Goal: Task Accomplishment & Management: Use online tool/utility

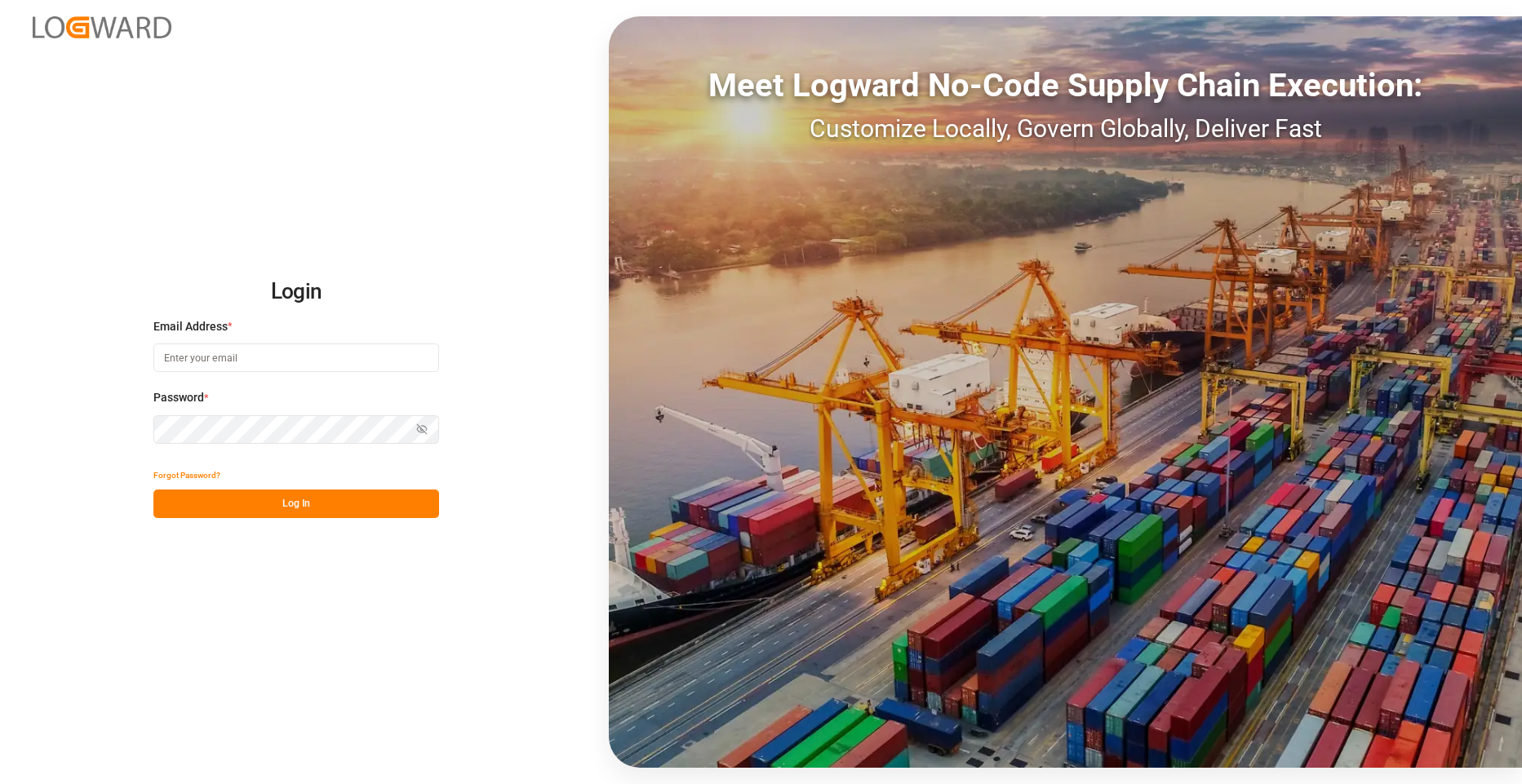
type input "Vertrieb-CFK@k-plus-s.com"
click at [279, 493] on button "Log In" at bounding box center [296, 504] width 286 height 29
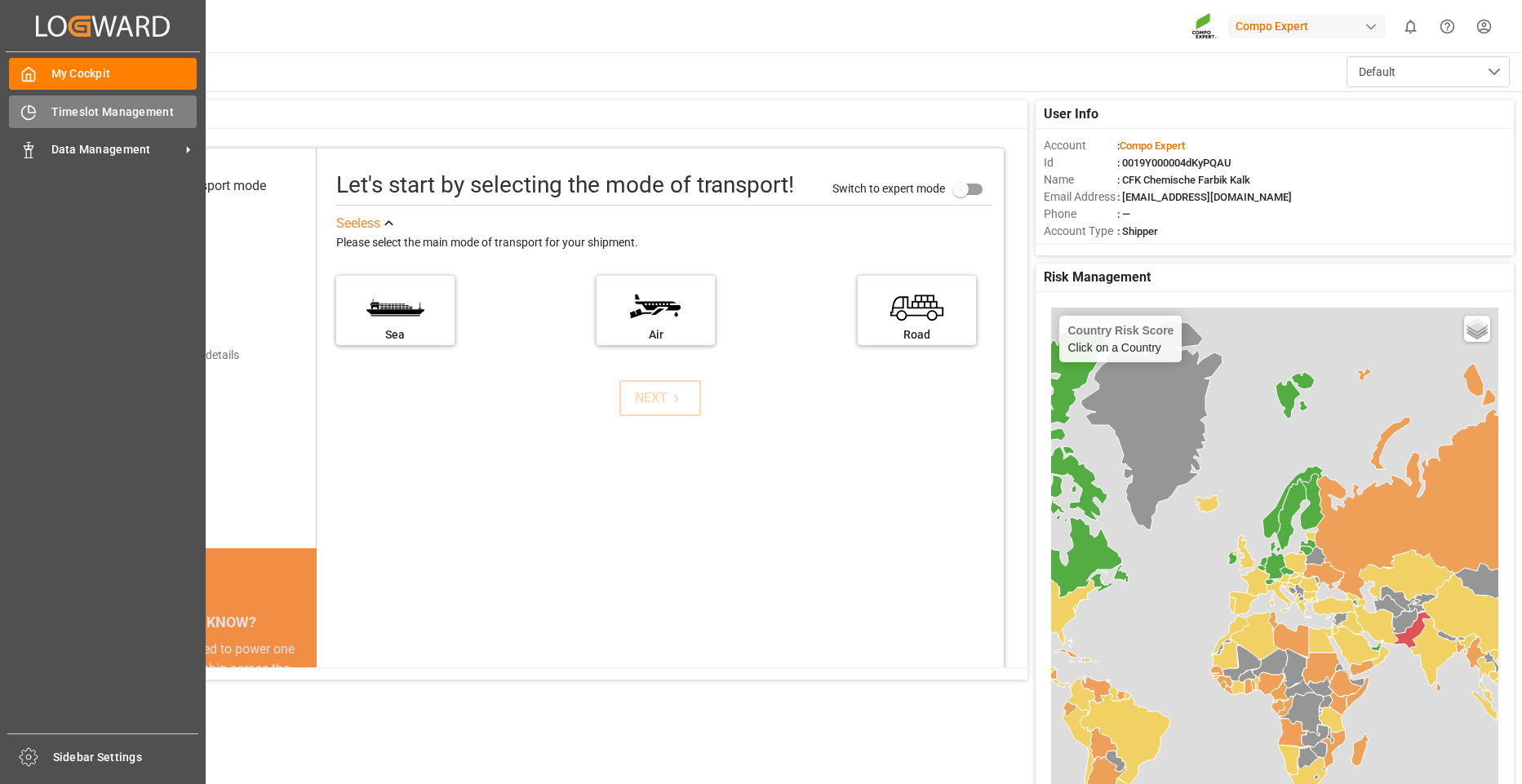
click at [42, 115] on div "Timeslot Management Timeslot Management" at bounding box center [102, 111] width 187 height 32
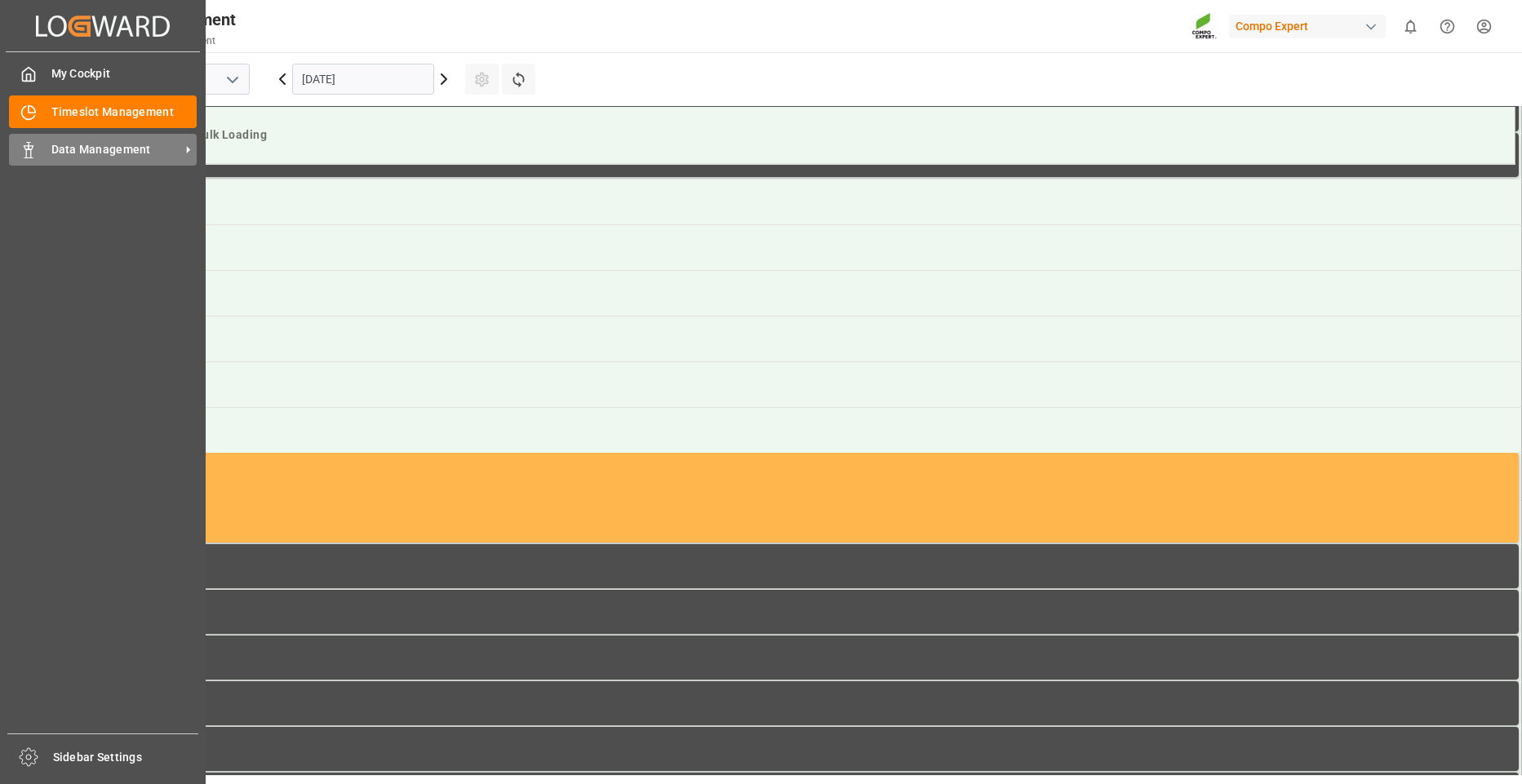
scroll to position [1086, 0]
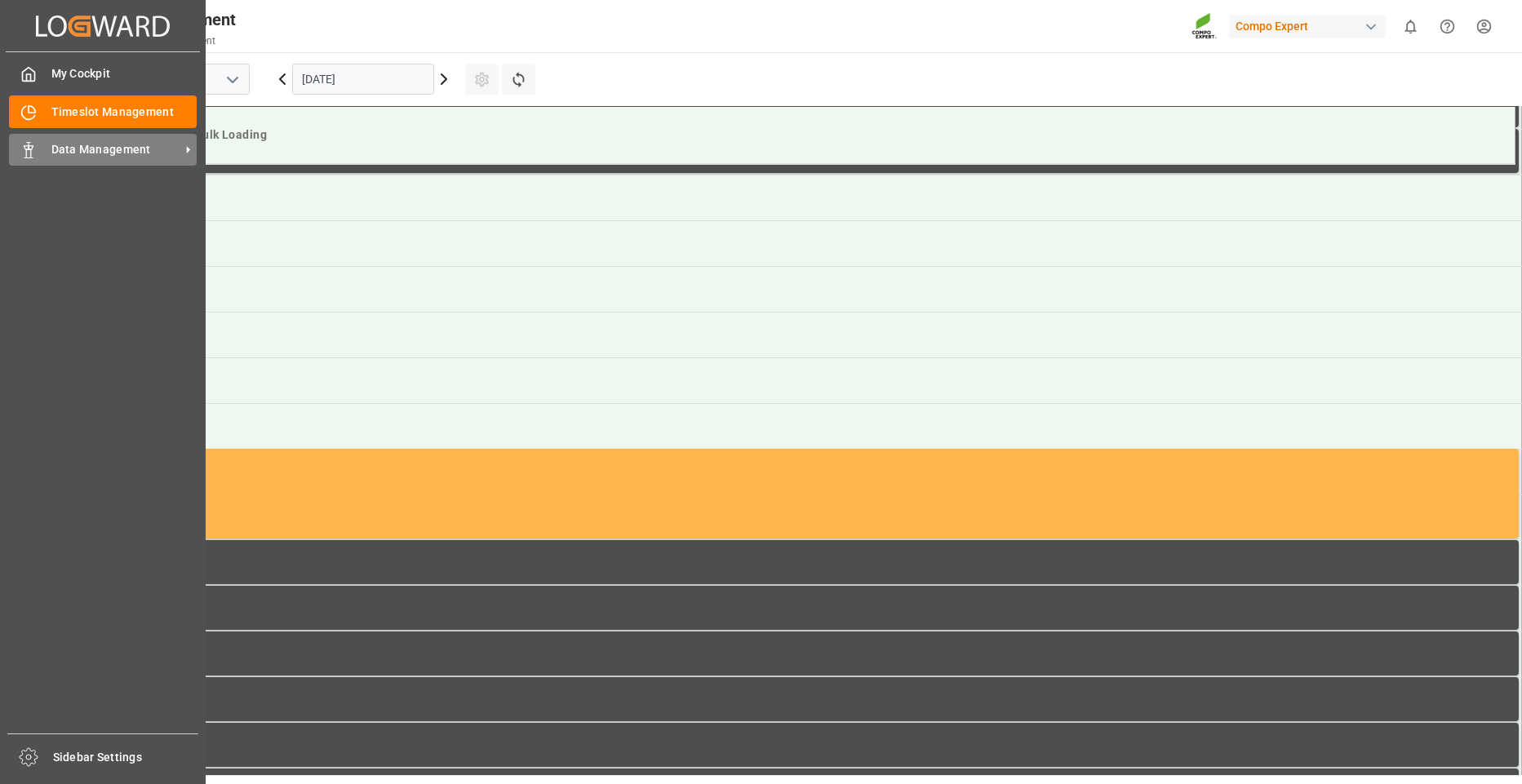
click at [70, 142] on span "Data Management" at bounding box center [116, 150] width 129 height 17
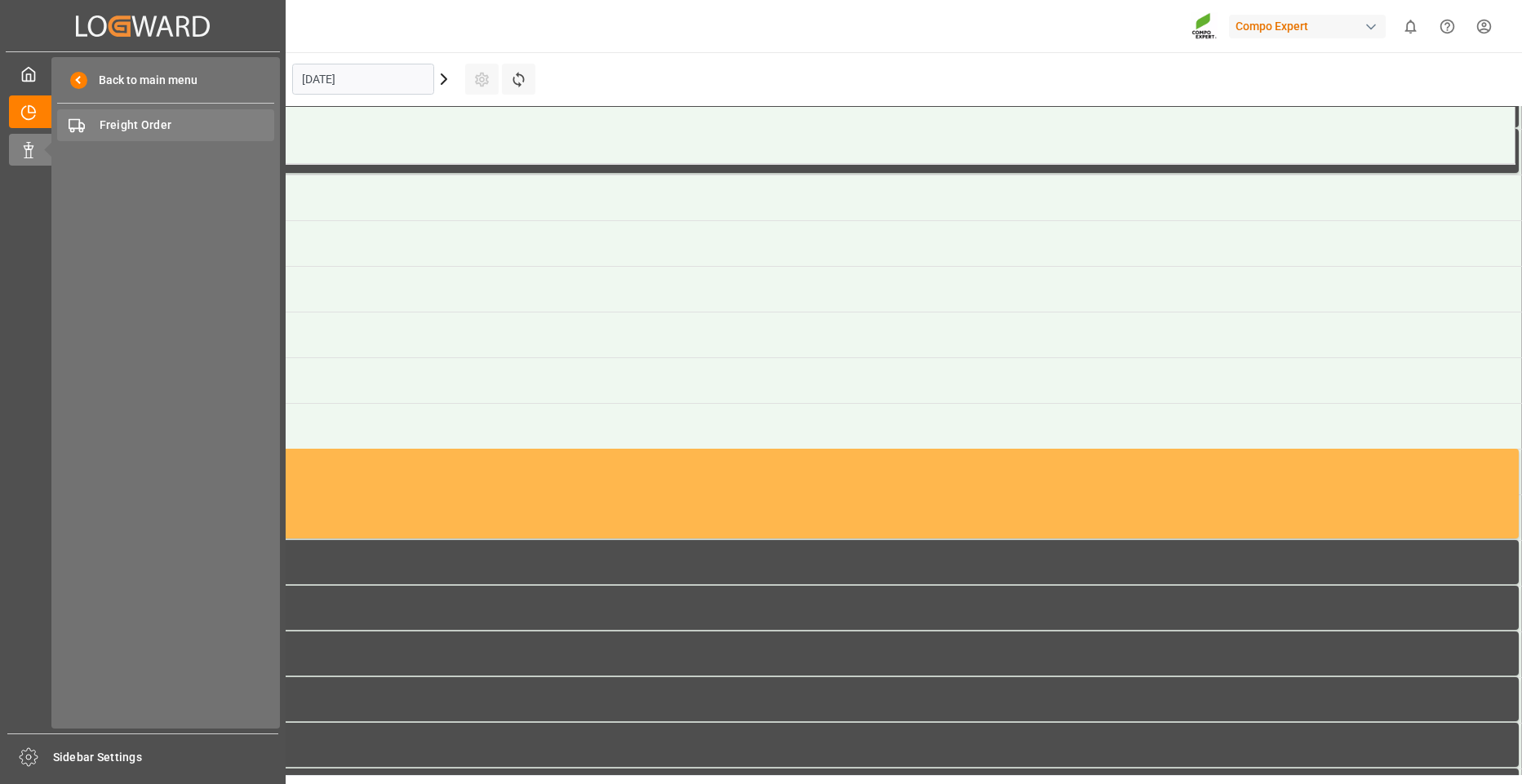
click at [154, 130] on span "Freight Order" at bounding box center [187, 125] width 175 height 17
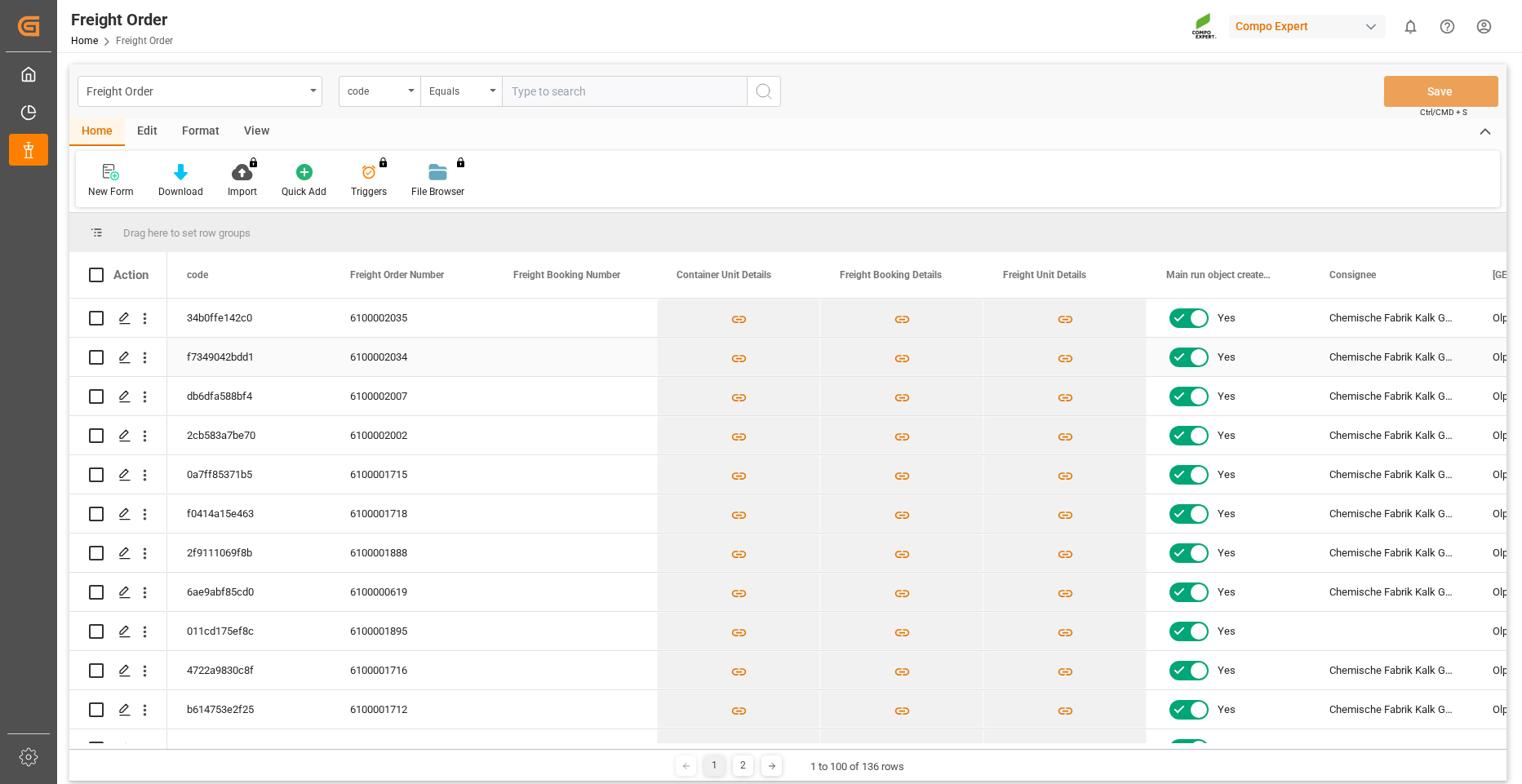
click at [390, 361] on div "6100002034" at bounding box center [412, 357] width 163 height 38
click at [120, 361] on icon "Press SPACE to select this row." at bounding box center [125, 358] width 13 height 13
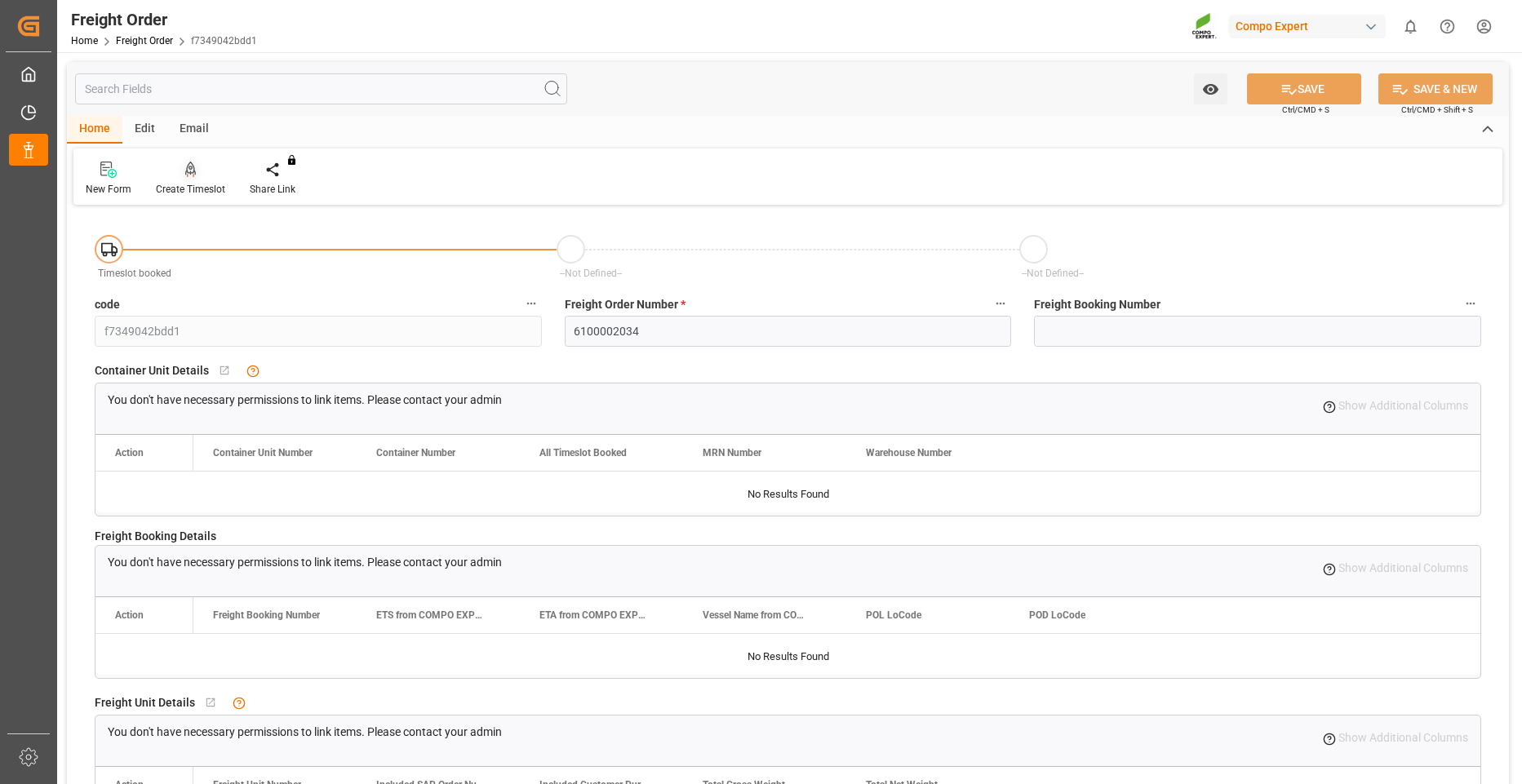
click at [197, 192] on div "Create Timeslot" at bounding box center [190, 189] width 69 height 15
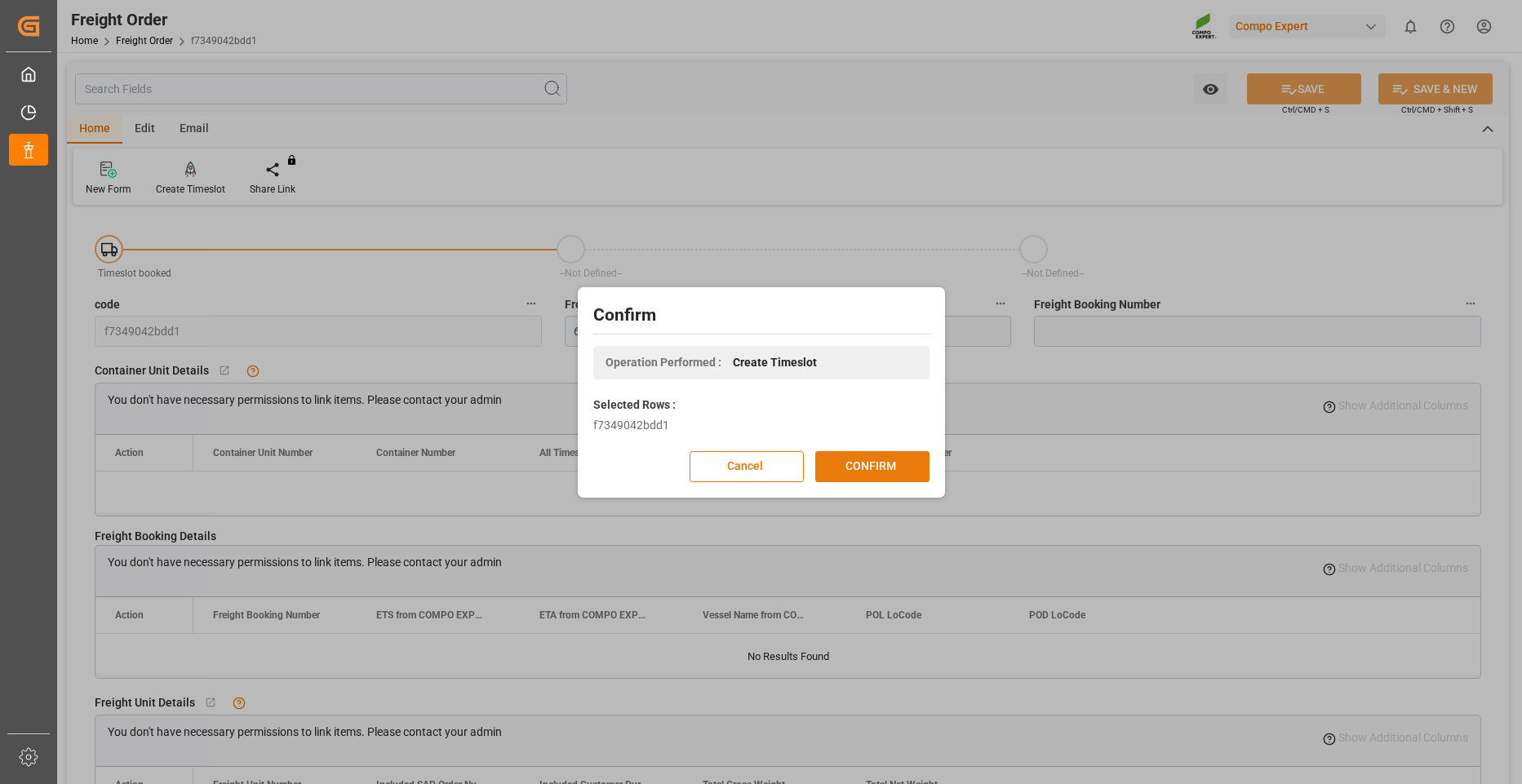
click at [884, 458] on button "CONFIRM" at bounding box center [872, 466] width 115 height 31
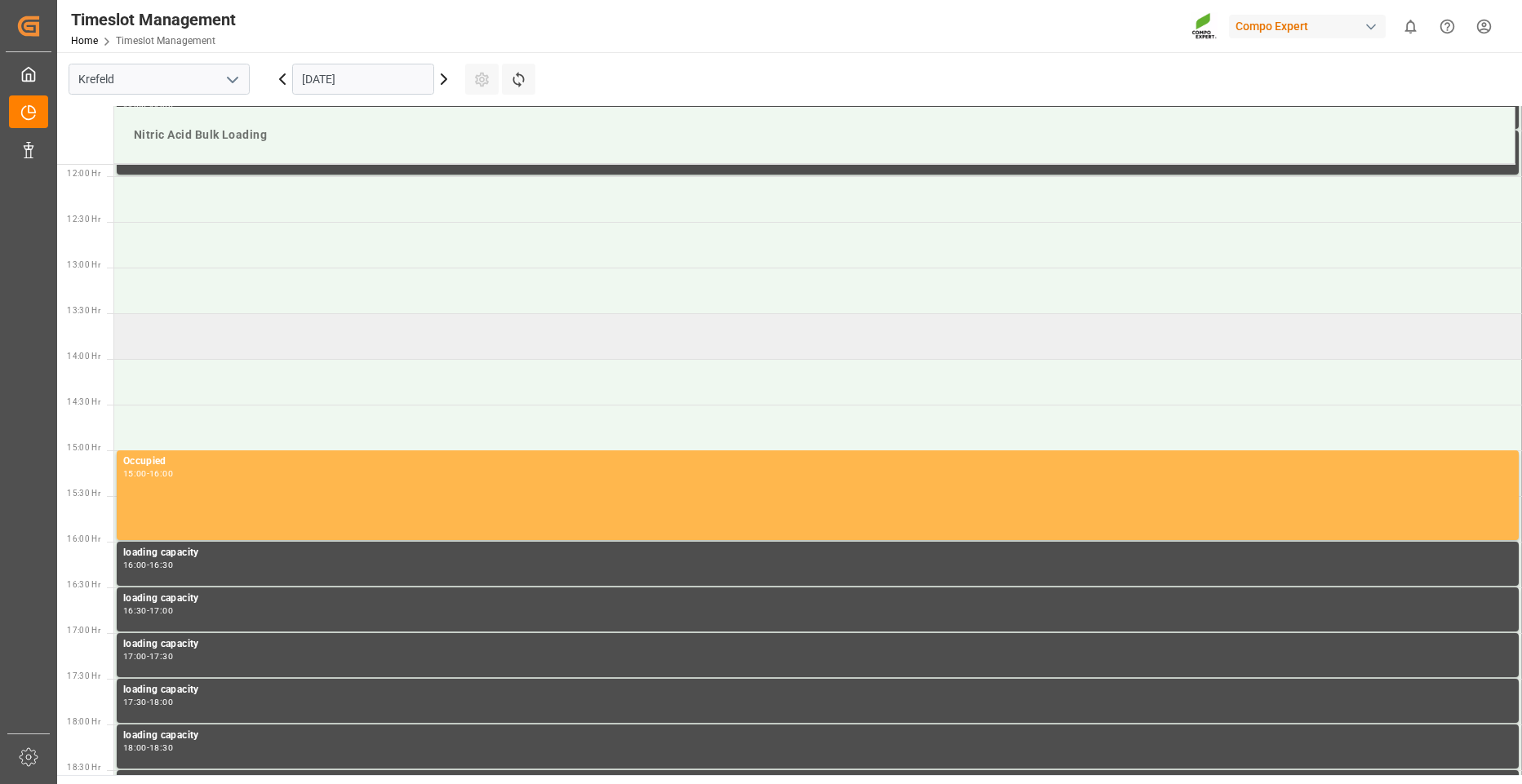
scroll to position [1086, 0]
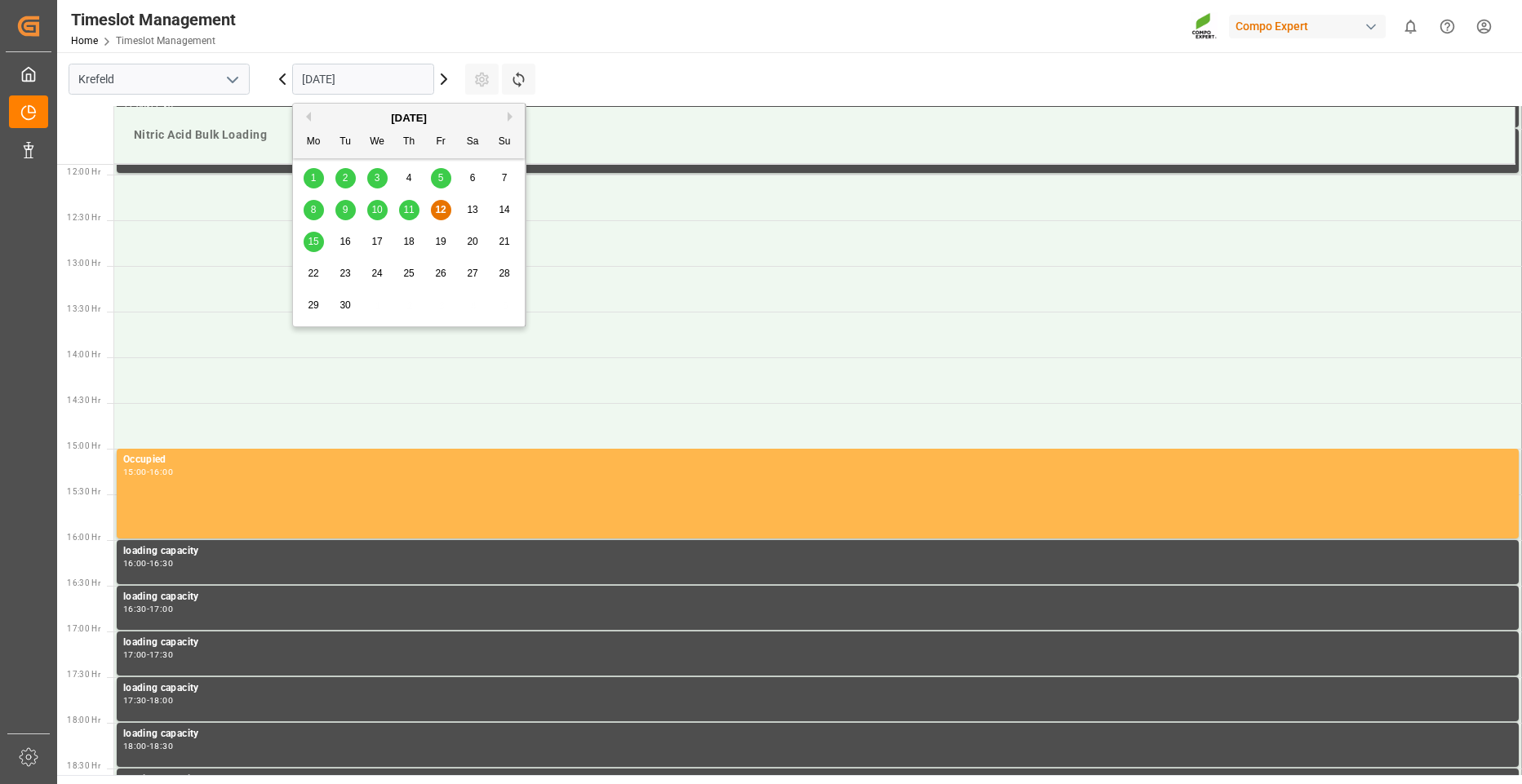
click at [378, 74] on input "[DATE]" at bounding box center [363, 78] width 142 height 31
click at [320, 273] on div "22" at bounding box center [314, 274] width 20 height 20
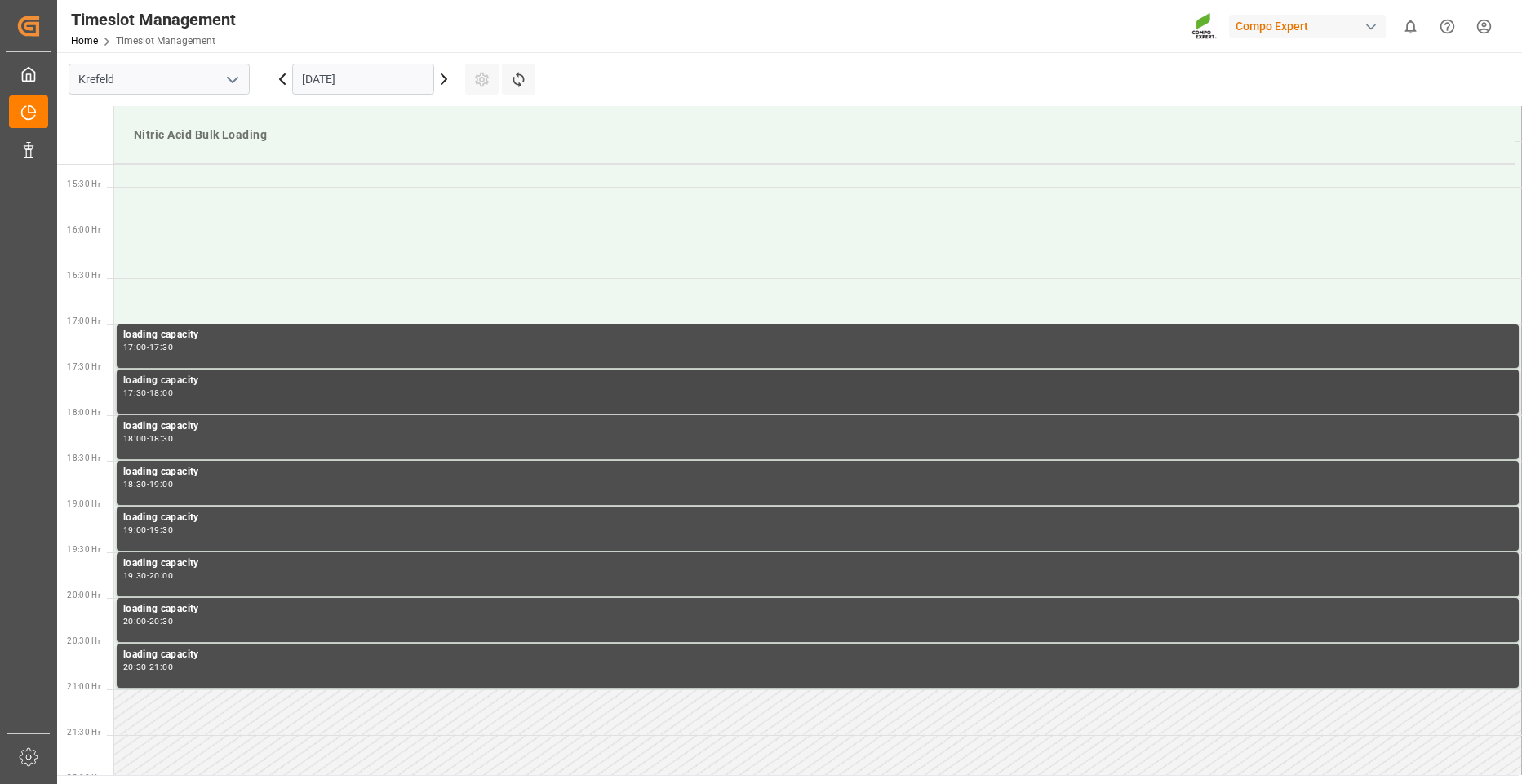
scroll to position [1386, 0]
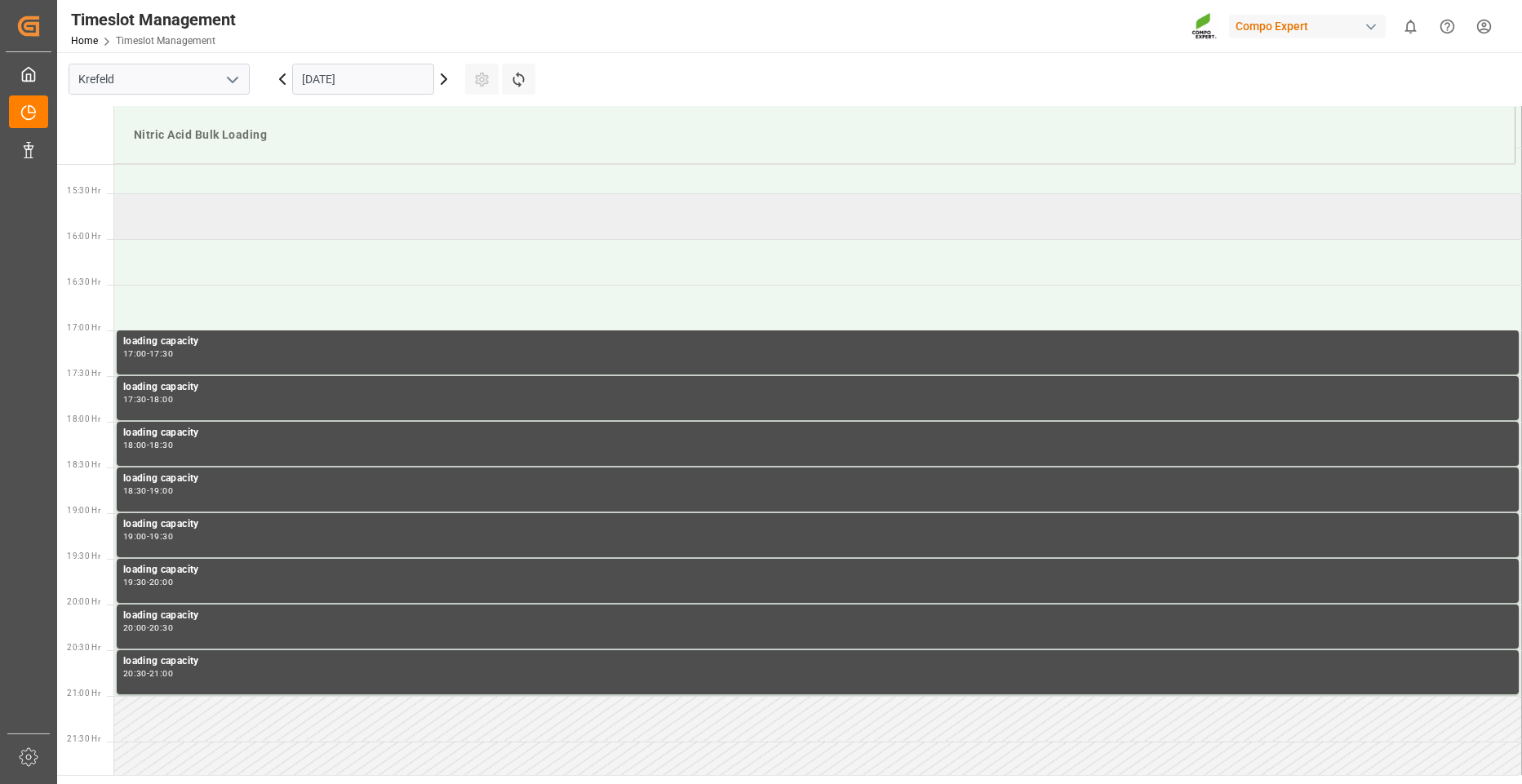
click at [200, 220] on td at bounding box center [818, 216] width 1407 height 46
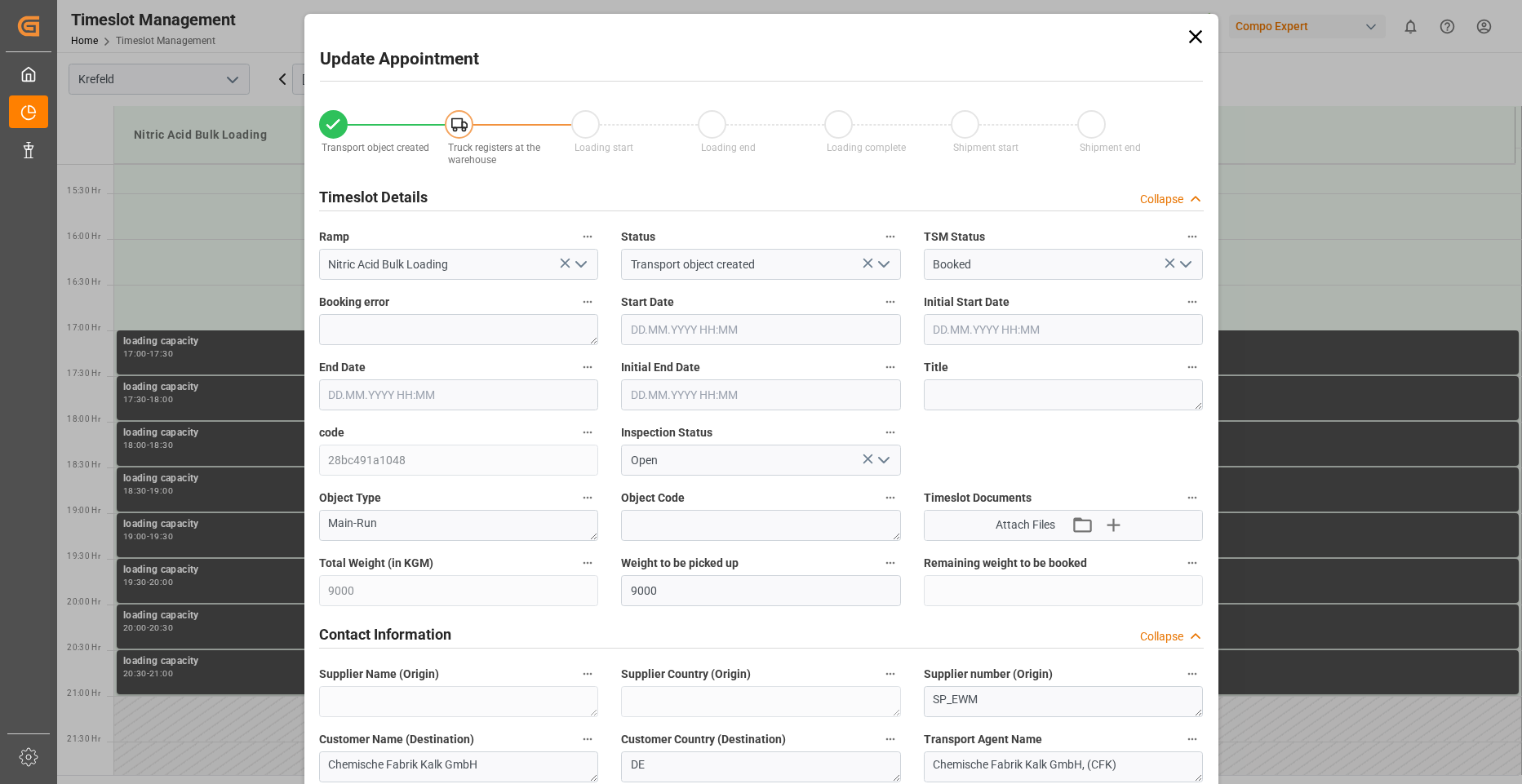
type input "9000"
type input "0"
type input "22.09.2025 15:30"
type input "22.09.2025 16:00"
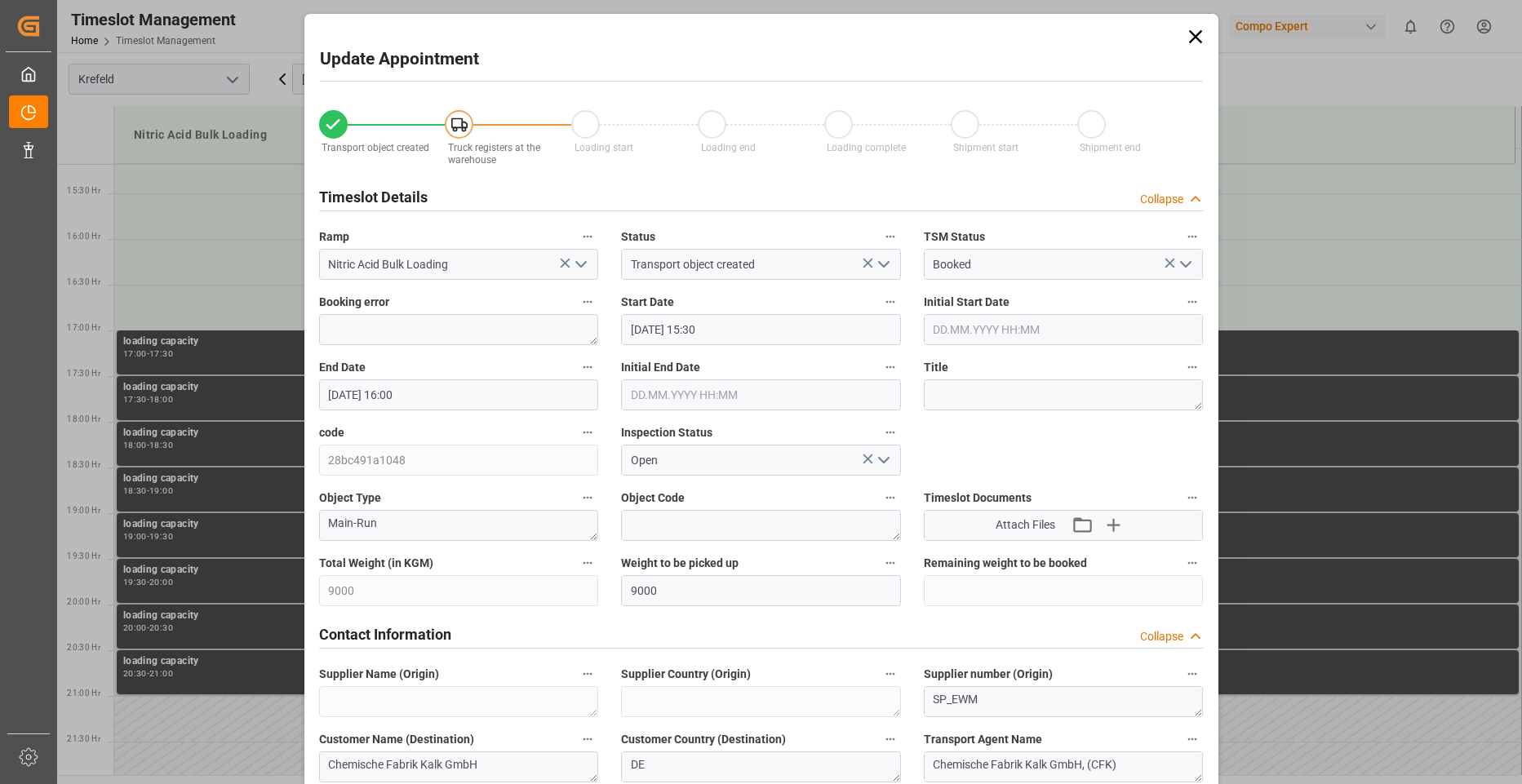
type input "12.09.2025 12:59"
type input "12.09.2025 11:11"
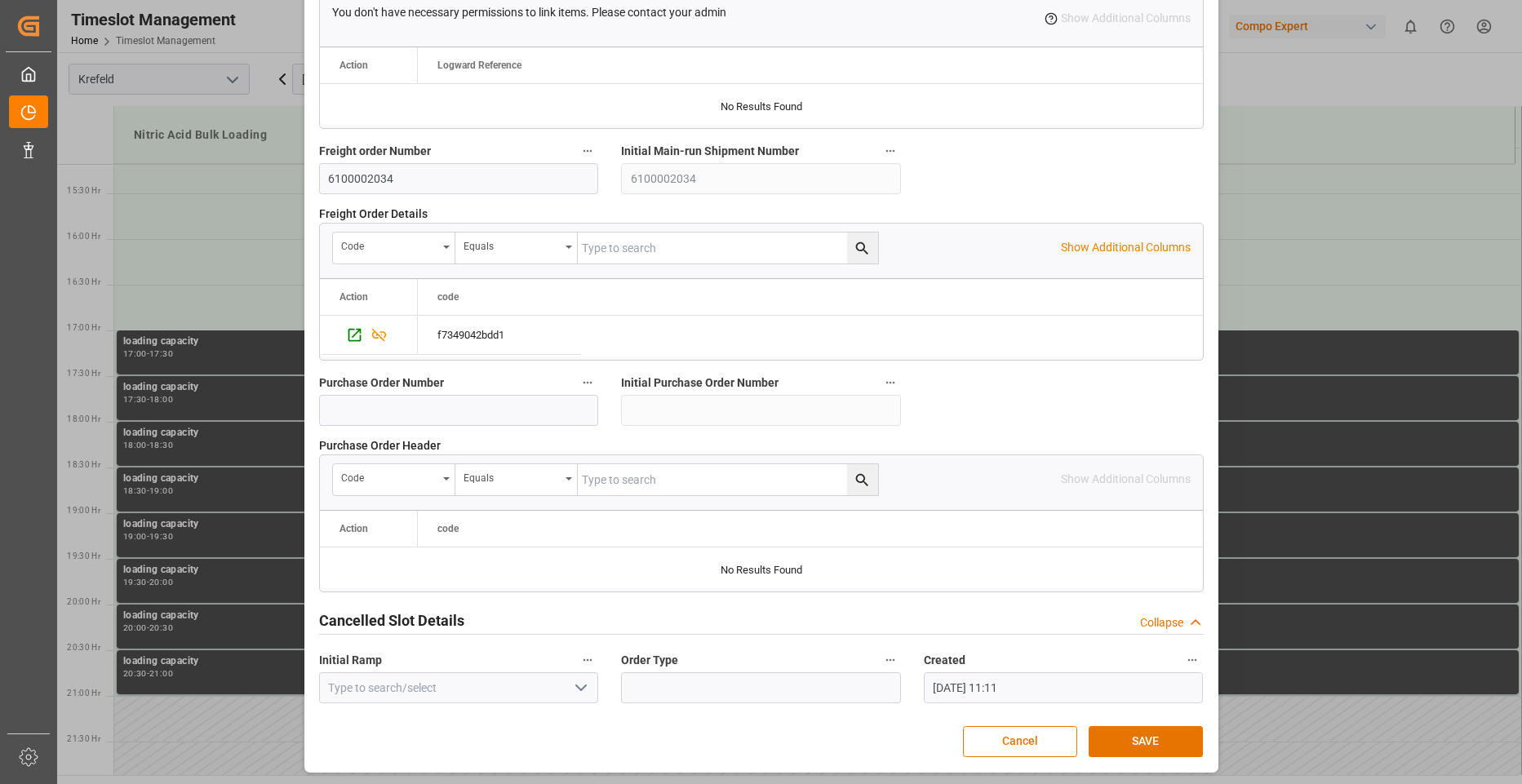
scroll to position [1476, 0]
click at [1142, 742] on button "SAVE" at bounding box center [1146, 740] width 115 height 31
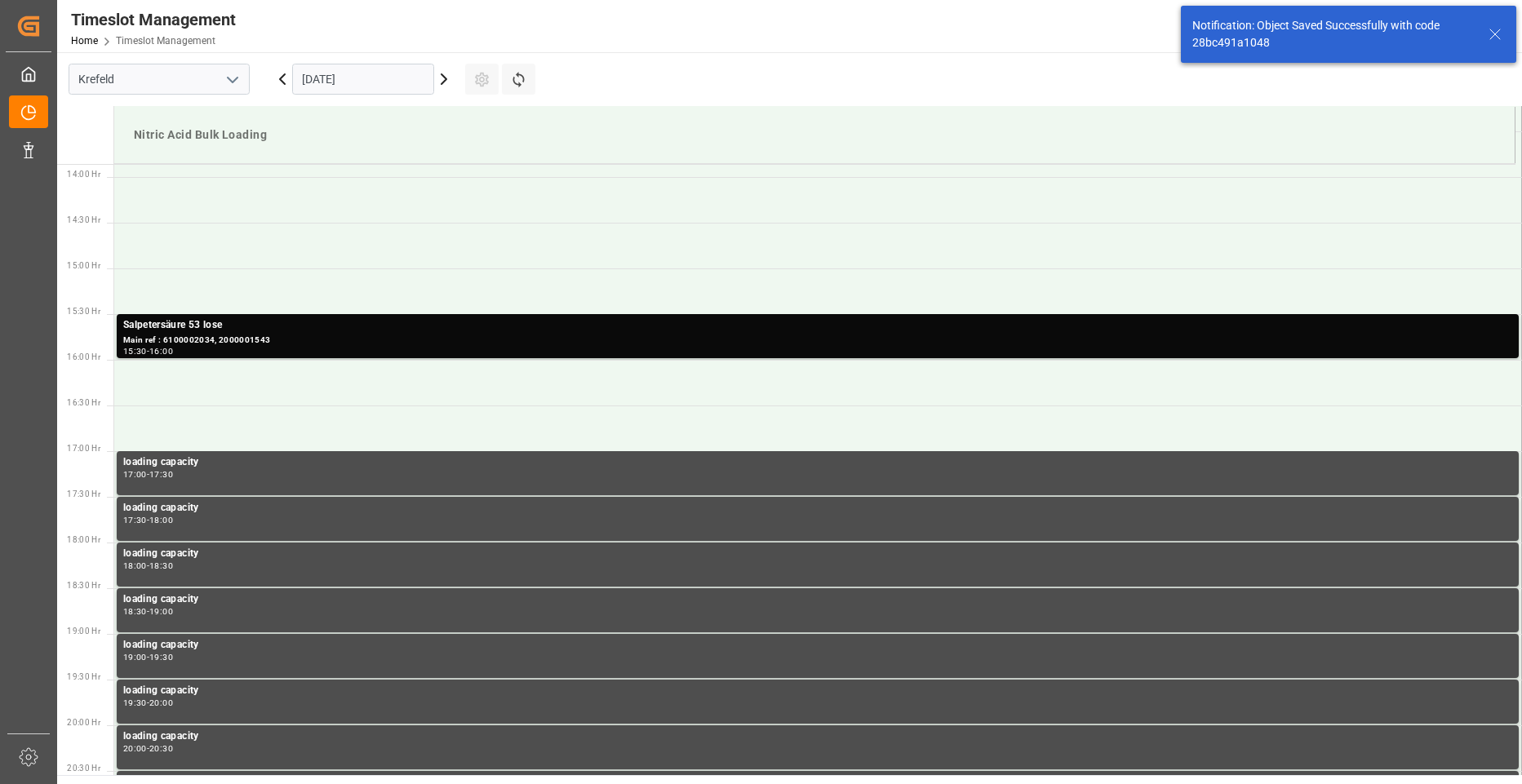
scroll to position [1268, 0]
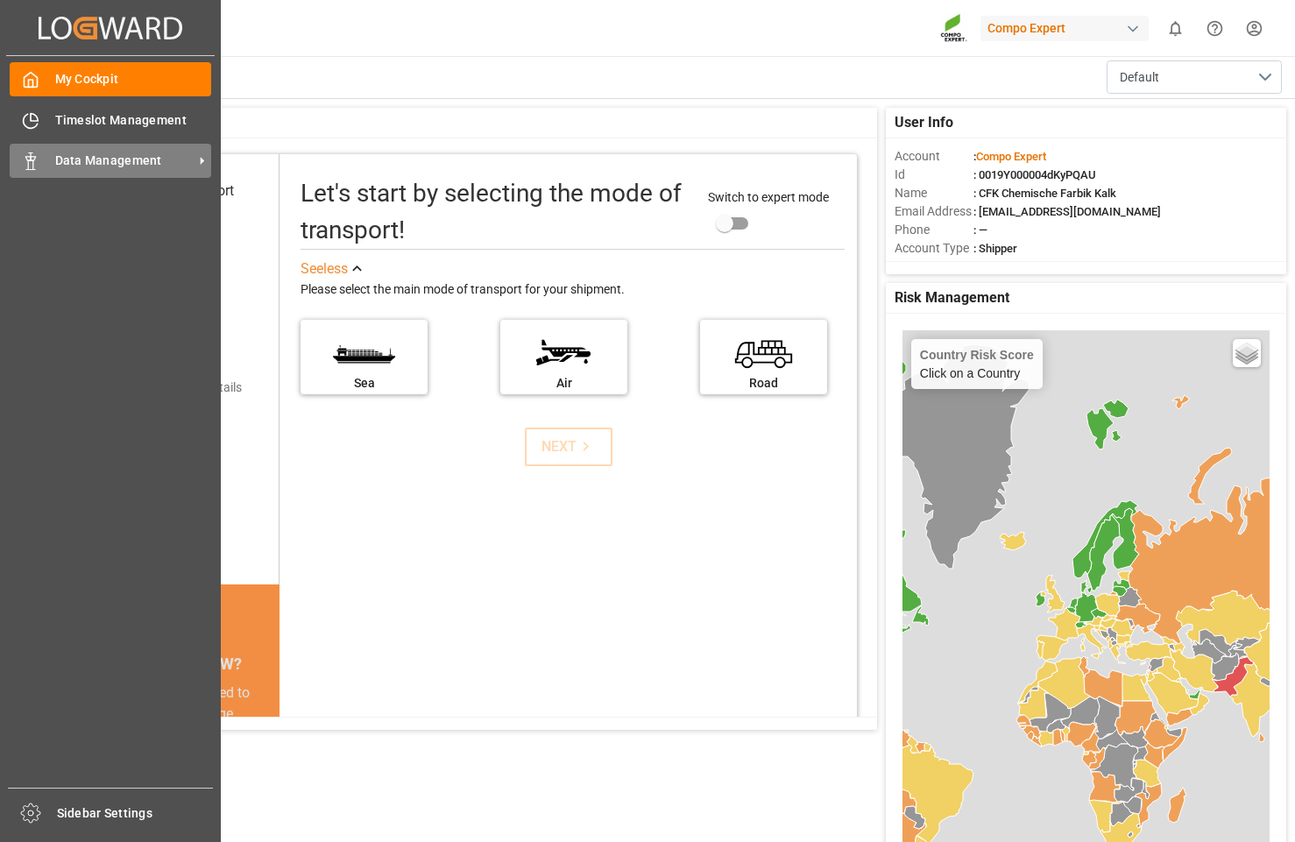
click at [74, 156] on span "Data Management" at bounding box center [124, 161] width 138 height 18
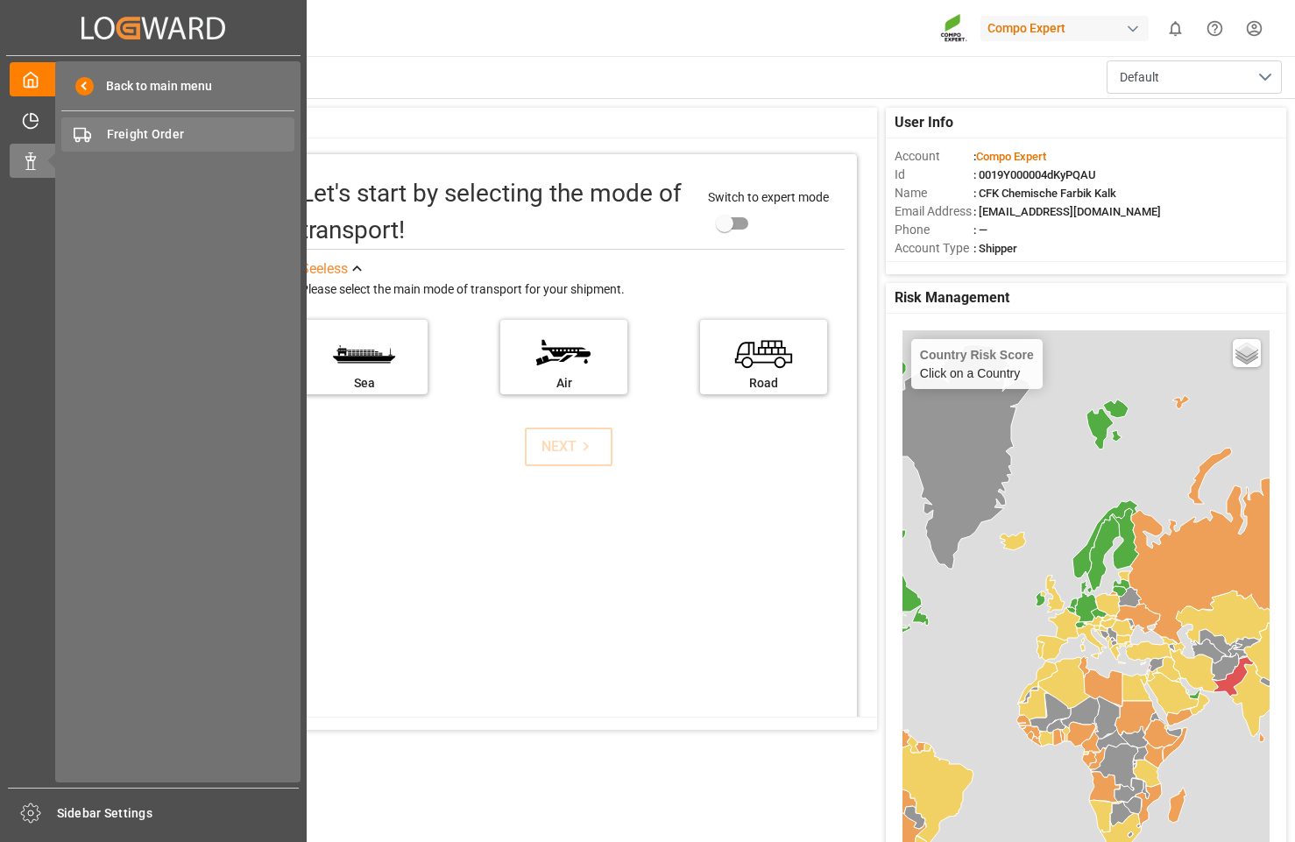
click at [125, 126] on span "Freight Order" at bounding box center [201, 134] width 188 height 18
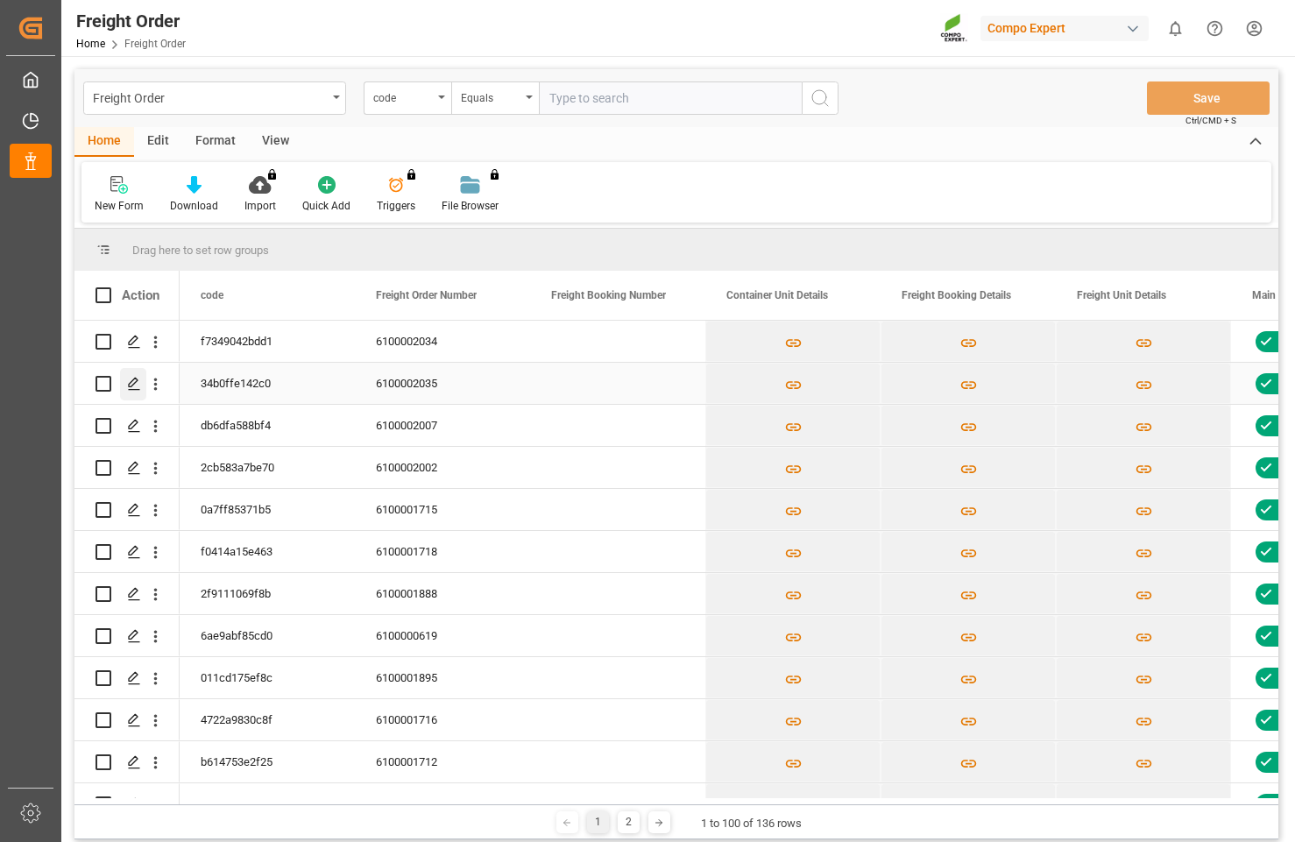
click at [135, 384] on polygon "Press SPACE to select this row." at bounding box center [133, 382] width 9 height 9
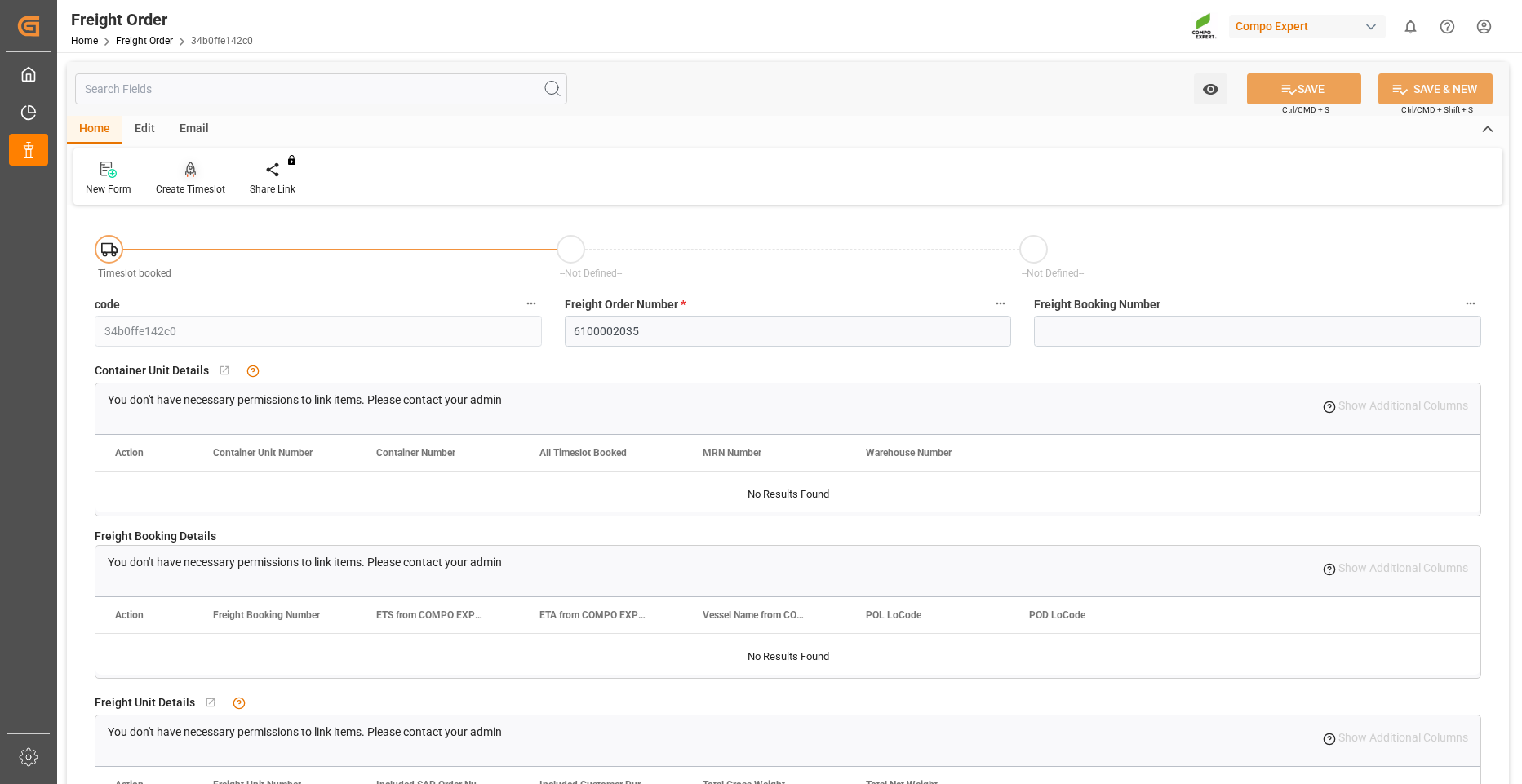
click at [188, 175] on icon at bounding box center [191, 169] width 11 height 17
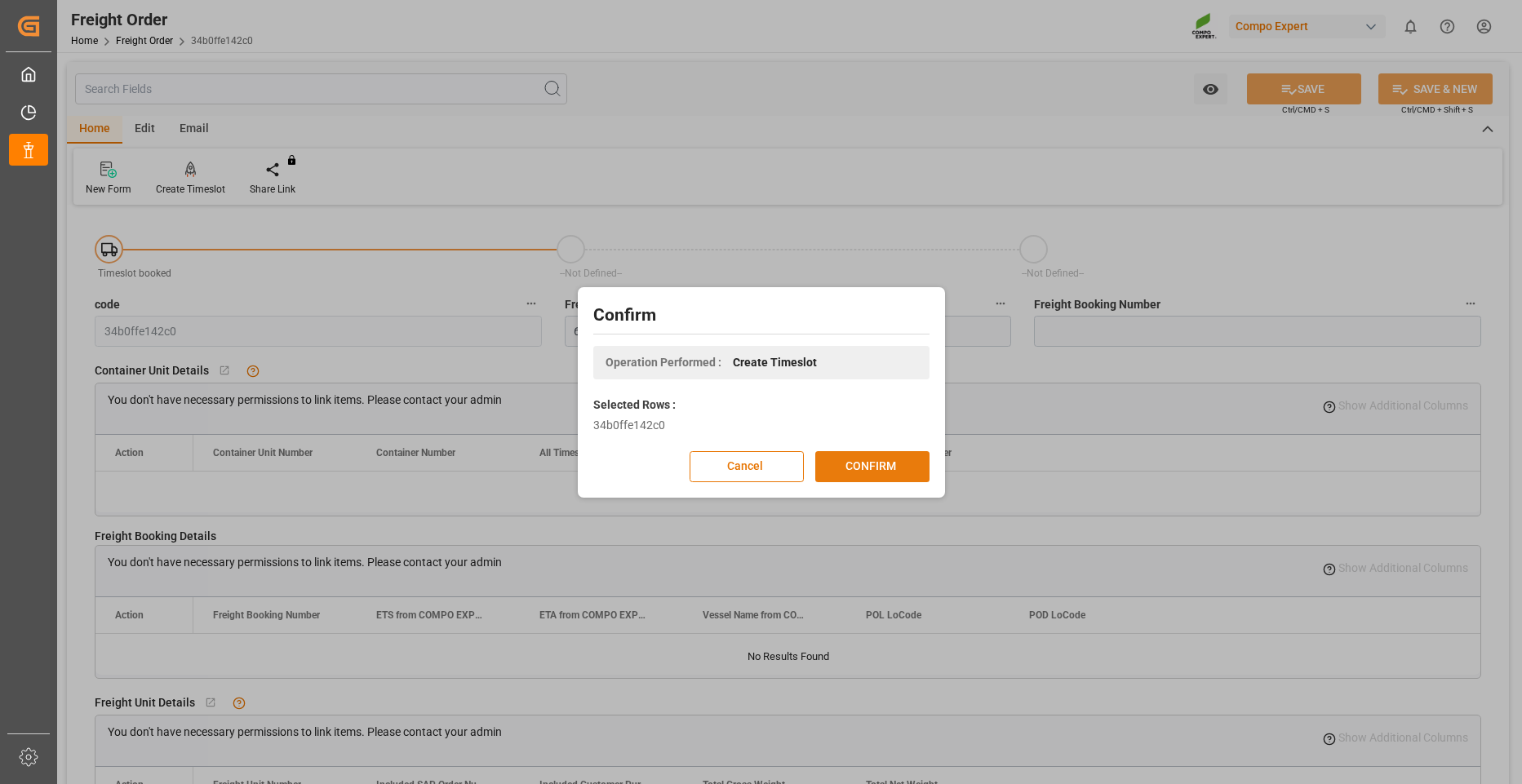
click at [868, 472] on button "CONFIRM" at bounding box center [872, 466] width 115 height 31
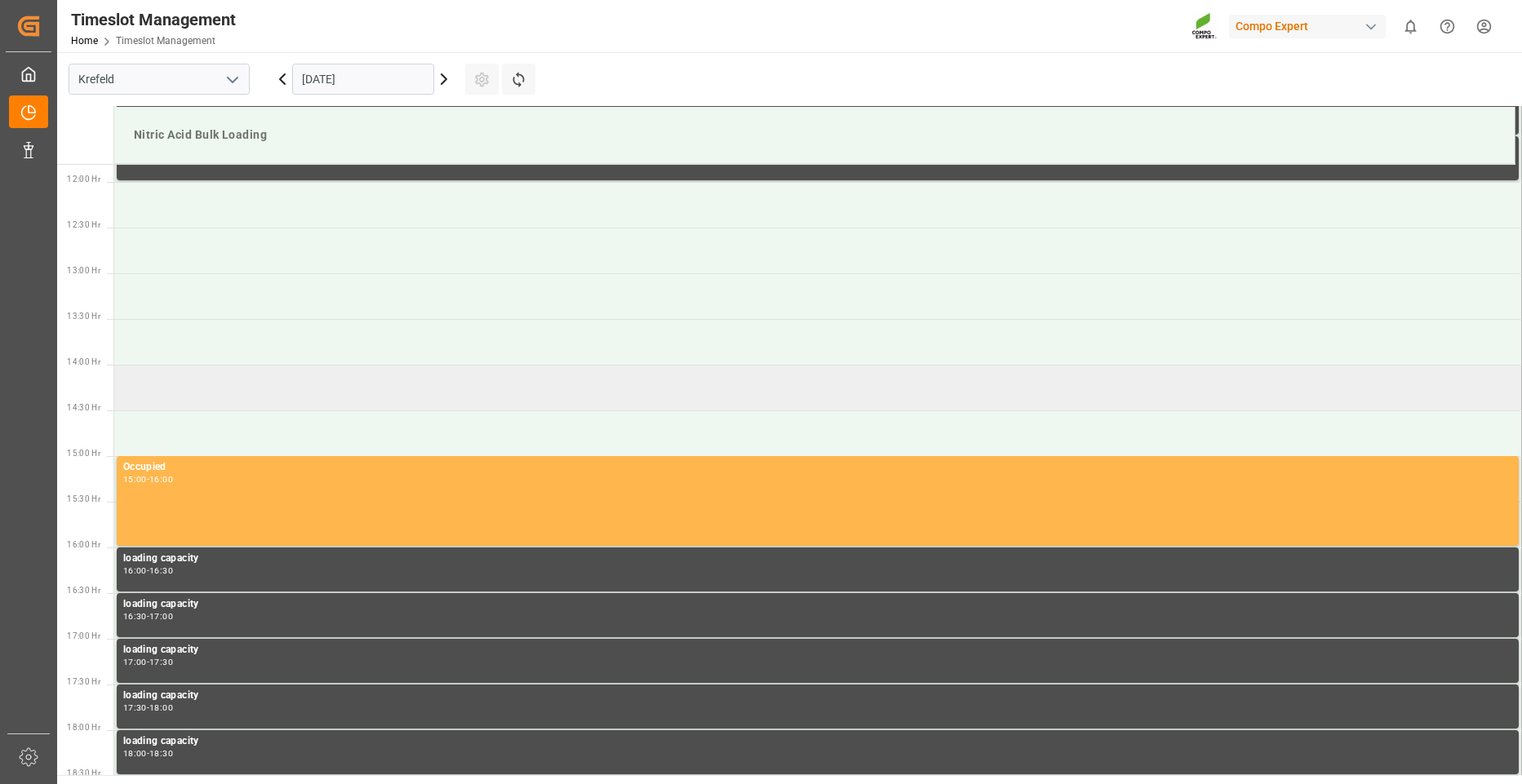
scroll to position [1086, 0]
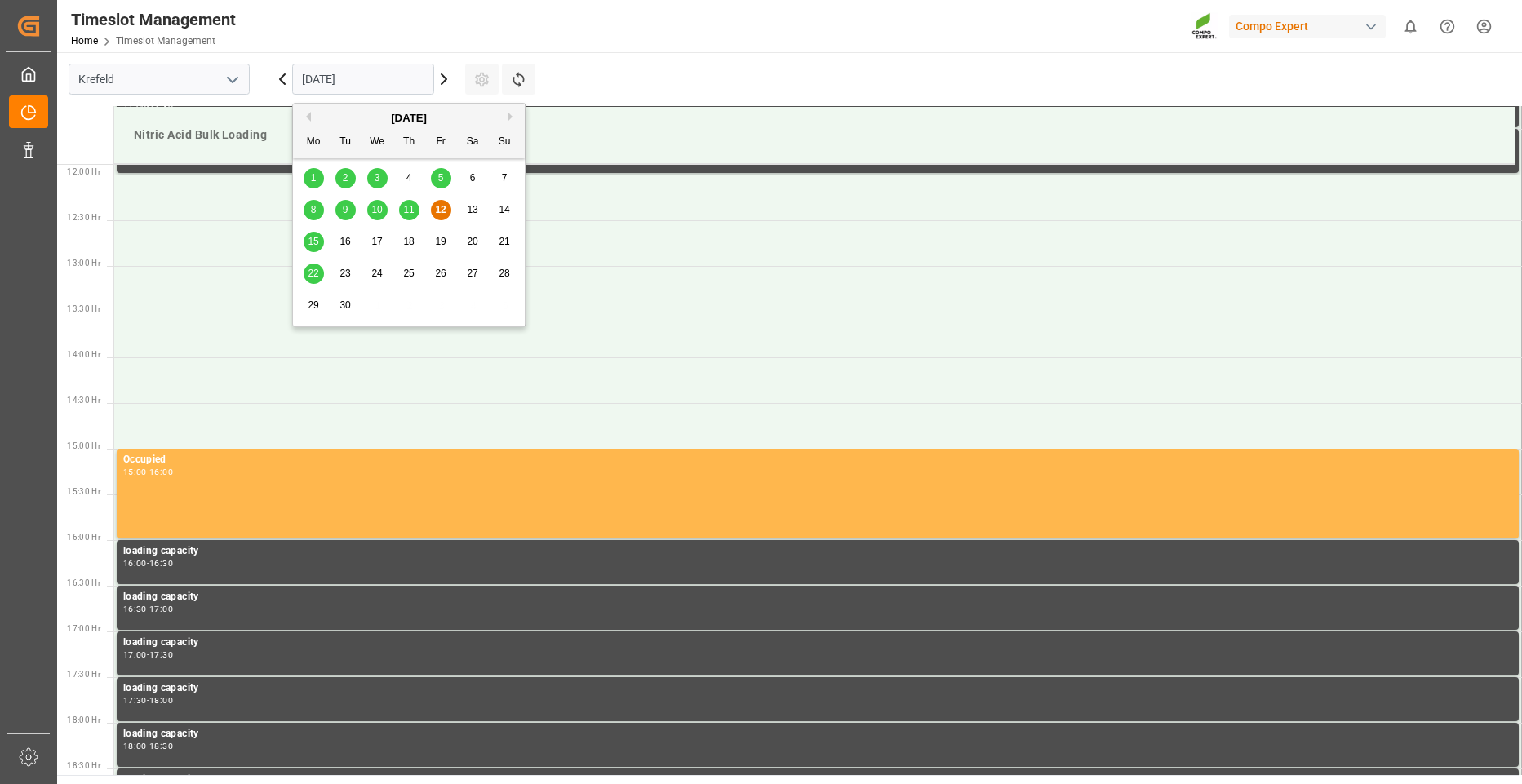
click at [378, 74] on input "[DATE]" at bounding box center [363, 78] width 142 height 31
click at [515, 115] on button "Next Month" at bounding box center [512, 116] width 10 height 10
click at [387, 181] on div "29 30 1 2 3 4 5" at bounding box center [409, 178] width 223 height 32
click at [378, 181] on span "1" at bounding box center [377, 178] width 6 height 11
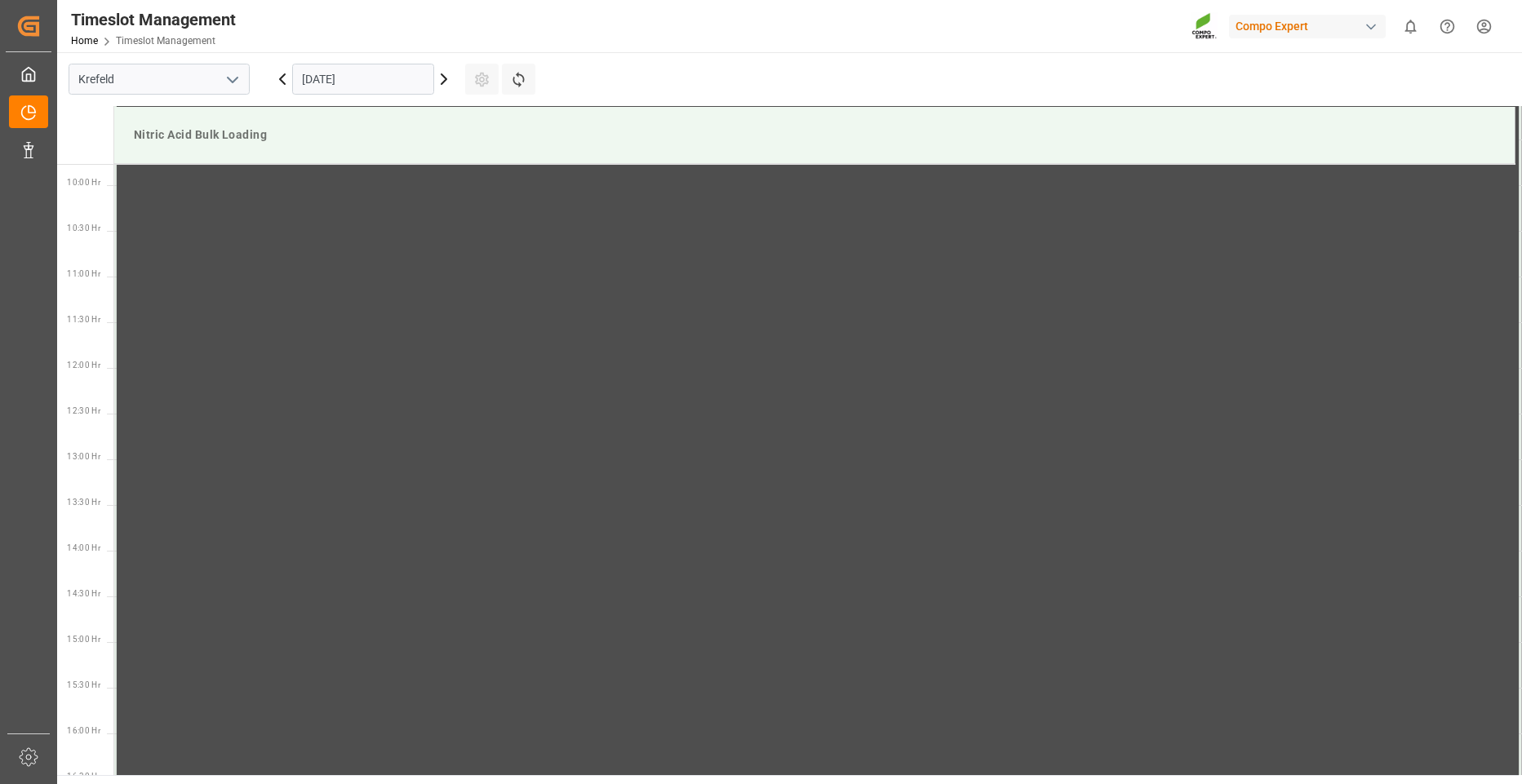
scroll to position [880, 0]
click at [448, 81] on icon at bounding box center [443, 78] width 20 height 20
